Goal: Check status: Check status

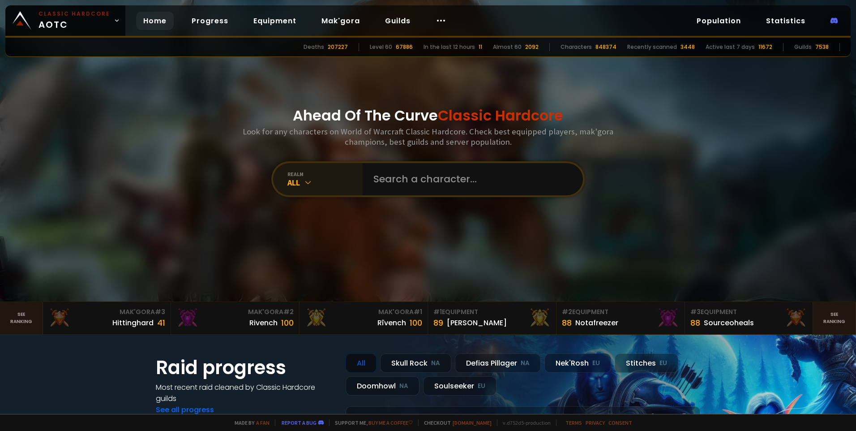
click at [316, 176] on div "realm" at bounding box center [324, 174] width 75 height 7
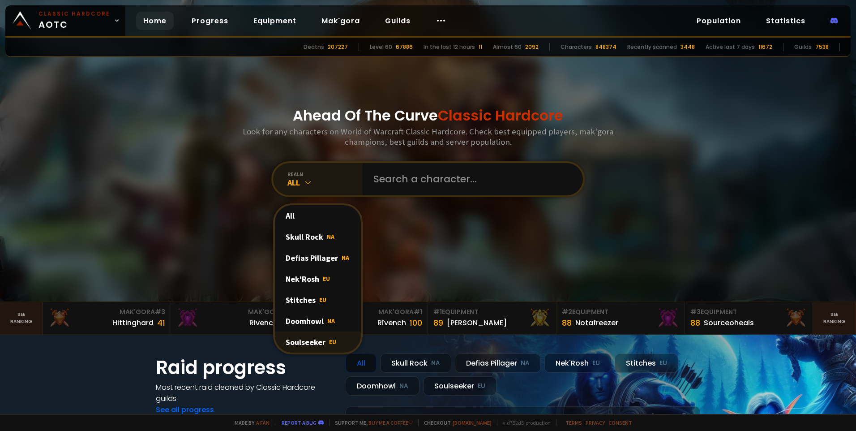
click at [321, 337] on div "Soulseeker EU" at bounding box center [318, 341] width 86 height 21
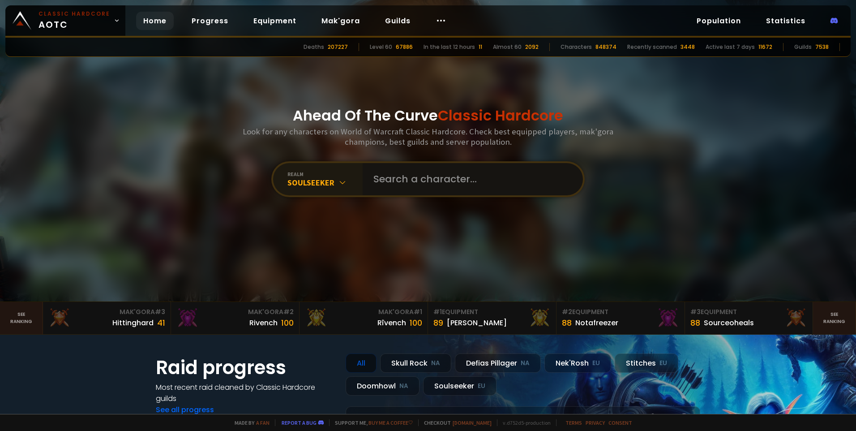
click at [431, 182] on input "text" at bounding box center [470, 179] width 204 height 32
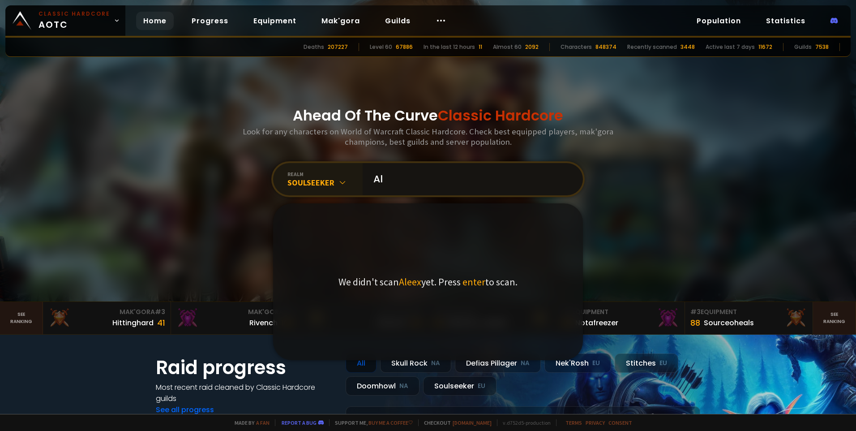
type input "A"
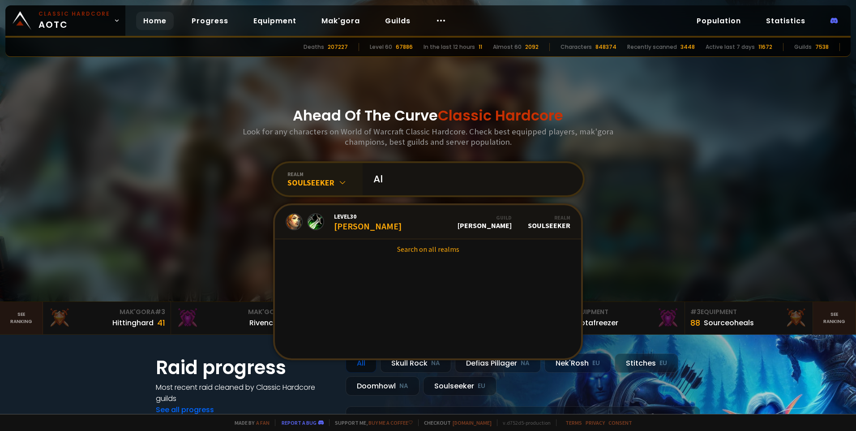
type input "A"
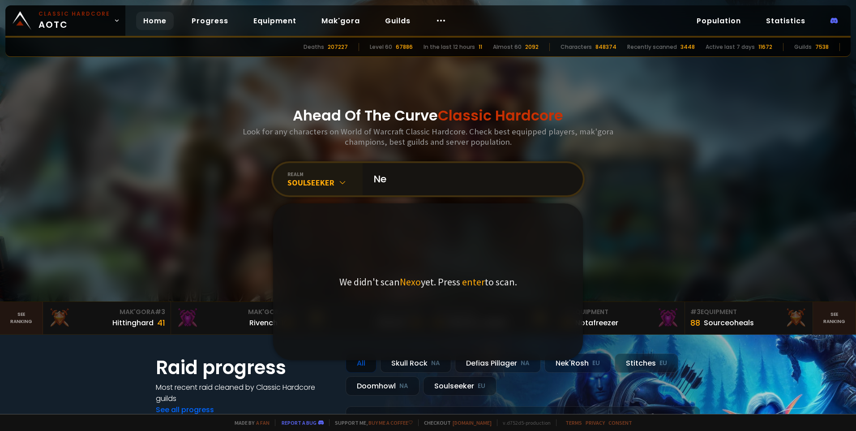
type input "N"
type input "A"
type input "B"
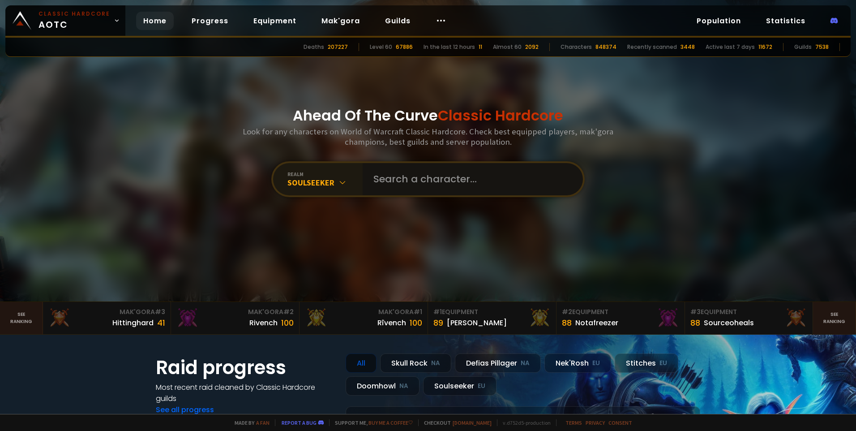
click at [434, 183] on input "text" at bounding box center [470, 179] width 204 height 32
click at [478, 181] on input "text" at bounding box center [470, 179] width 204 height 32
click at [477, 179] on input "text" at bounding box center [470, 179] width 204 height 32
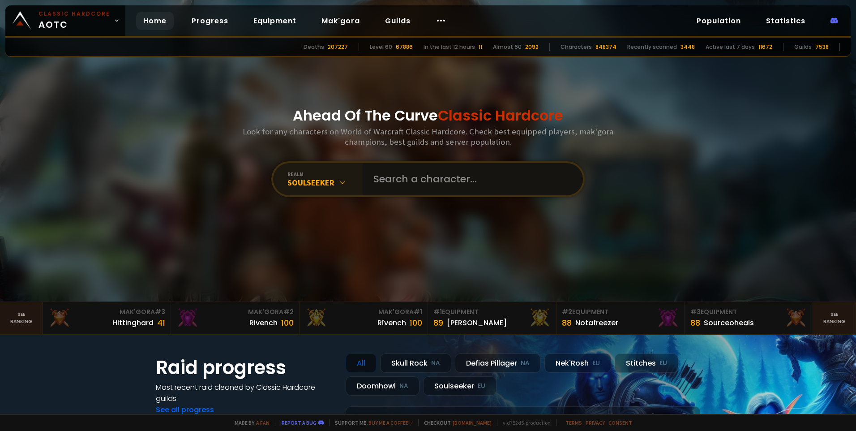
click at [477, 179] on input "text" at bounding box center [470, 179] width 204 height 32
drag, startPoint x: 477, startPoint y: 179, endPoint x: 338, endPoint y: 233, distance: 149.3
click at [477, 179] on input "text" at bounding box center [470, 179] width 204 height 32
